Goal: Check status: Check status

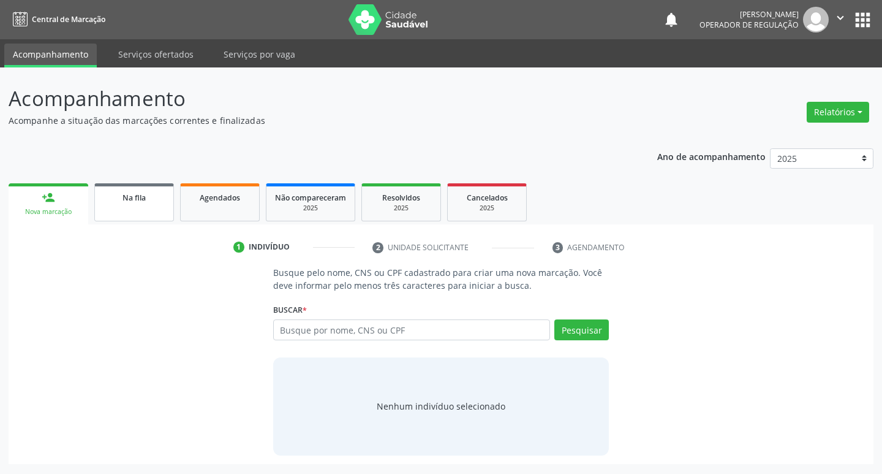
click at [152, 206] on link "Na fila" at bounding box center [134, 202] width 80 height 38
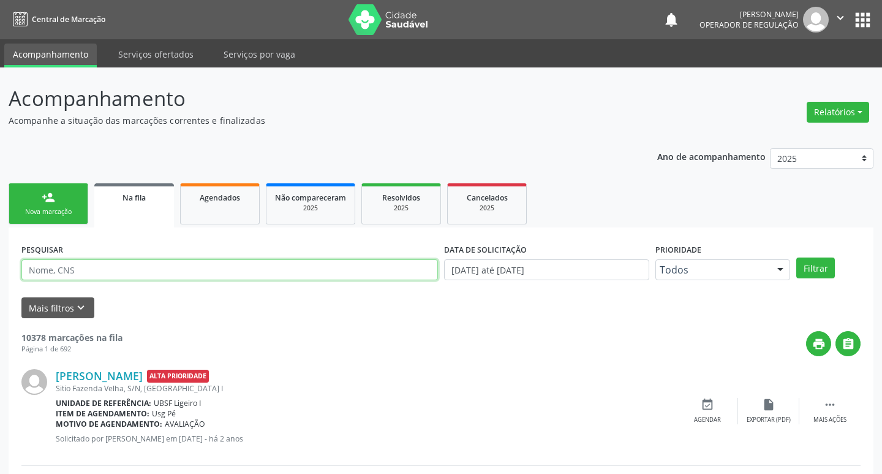
click at [167, 270] on input "text" at bounding box center [229, 269] width 417 height 21
click at [167, 270] on input "text" at bounding box center [227, 269] width 412 height 21
type input "j"
type input "H"
type input "[PERSON_NAME]"
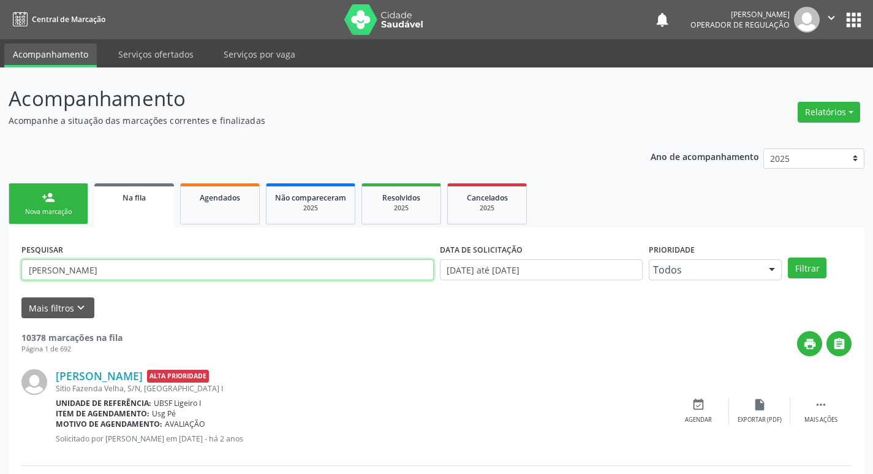
click at [788, 257] on button "Filtrar" at bounding box center [807, 267] width 39 height 21
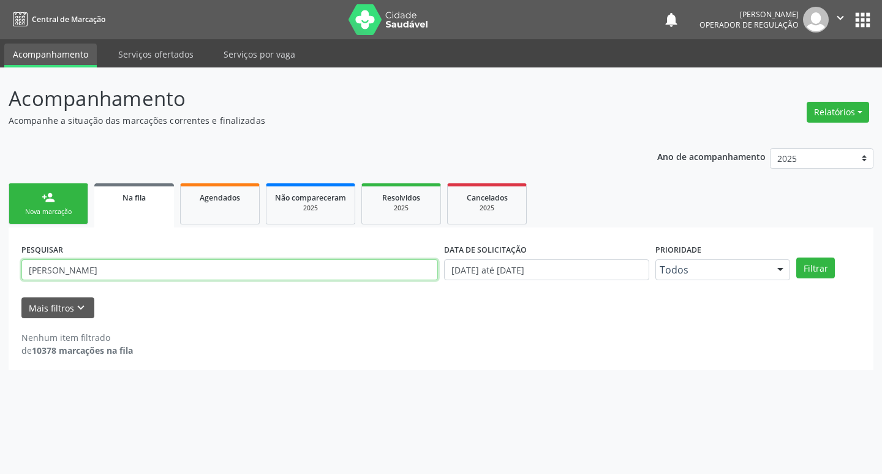
click at [200, 273] on input "[PERSON_NAME]" at bounding box center [229, 269] width 417 height 21
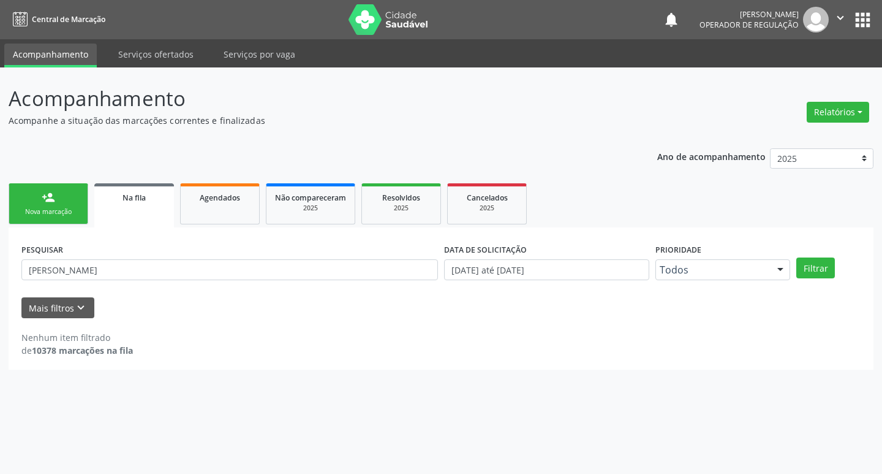
click at [863, 21] on button "apps" at bounding box center [862, 19] width 21 height 21
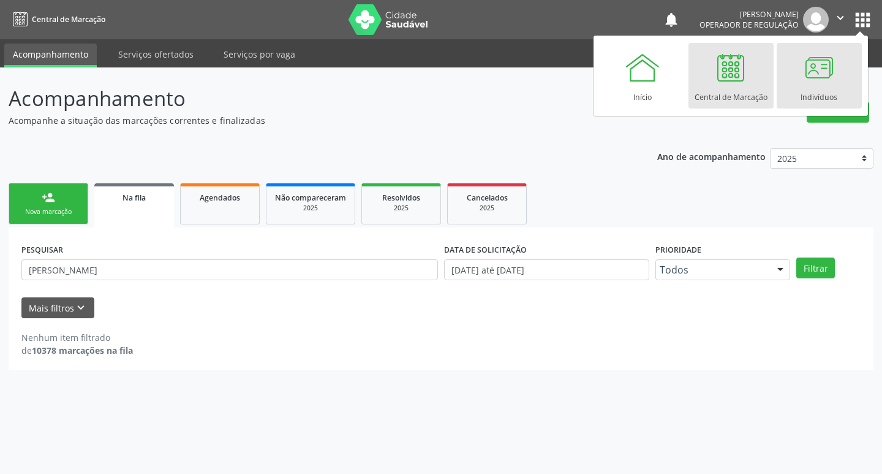
click at [839, 78] on link "Indivíduos" at bounding box center [819, 76] width 85 height 66
